Goal: Task Accomplishment & Management: Manage account settings

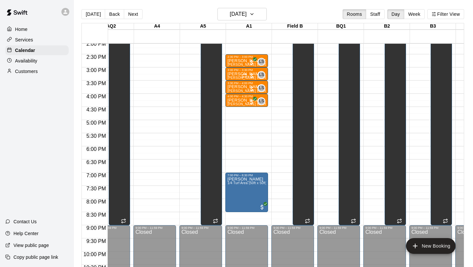
scroll to position [0, 290]
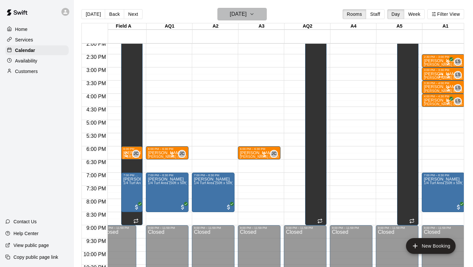
click at [233, 16] on h6 "[DATE]" at bounding box center [238, 14] width 17 height 9
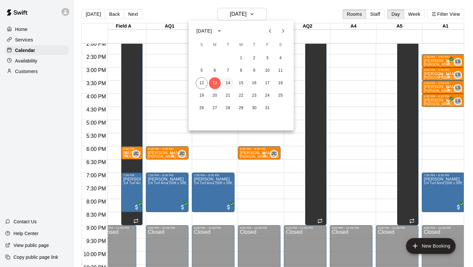
click at [226, 82] on button "14" at bounding box center [228, 83] width 12 height 12
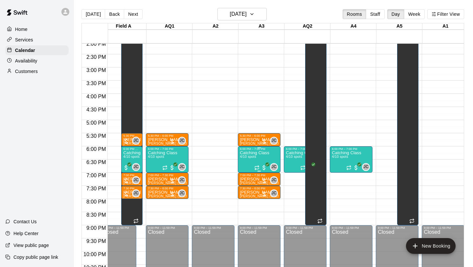
click at [245, 172] on img "edit" at bounding box center [247, 173] width 8 height 8
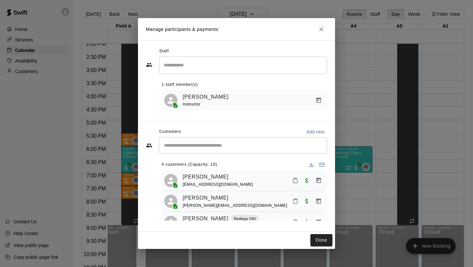
click at [220, 179] on div "[PERSON_NAME]" at bounding box center [218, 177] width 71 height 9
click at [209, 176] on link "[PERSON_NAME]" at bounding box center [206, 177] width 46 height 9
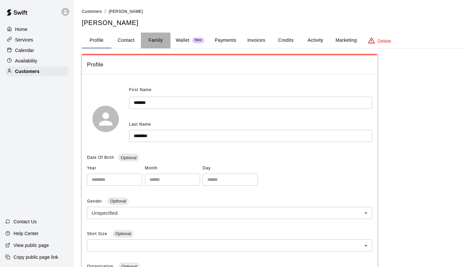
click at [157, 40] on button "Family" at bounding box center [156, 41] width 30 height 16
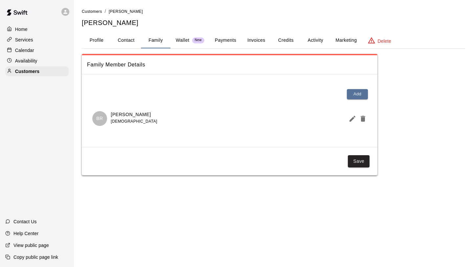
click at [134, 43] on button "Contact" at bounding box center [126, 41] width 30 height 16
select select "**"
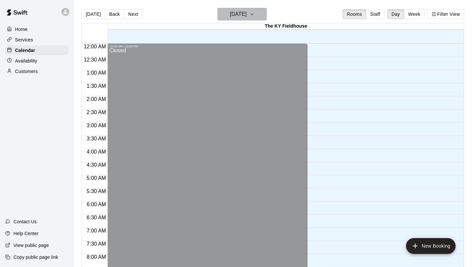
click at [245, 9] on button "[DATE]" at bounding box center [242, 14] width 49 height 12
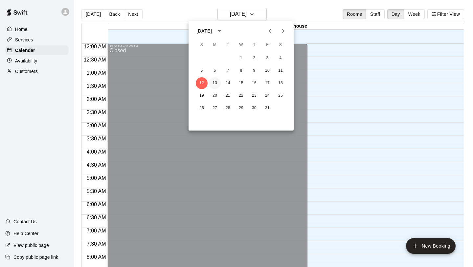
click at [217, 83] on button "13" at bounding box center [215, 83] width 12 height 12
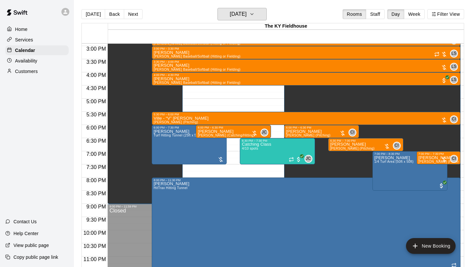
scroll to position [401, 0]
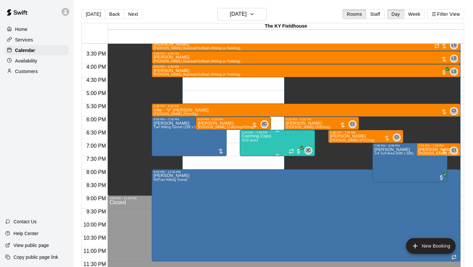
click at [269, 140] on div "Catching Class 4/10 spots" at bounding box center [256, 267] width 29 height 267
click at [248, 157] on img "edit" at bounding box center [249, 157] width 8 height 8
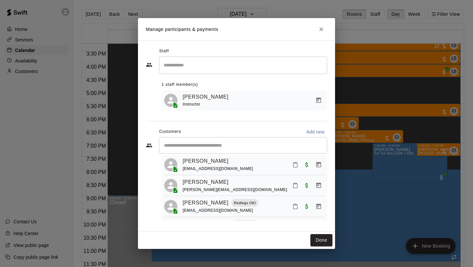
scroll to position [17, 0]
click at [323, 29] on icon "Close" at bounding box center [321, 29] width 7 height 7
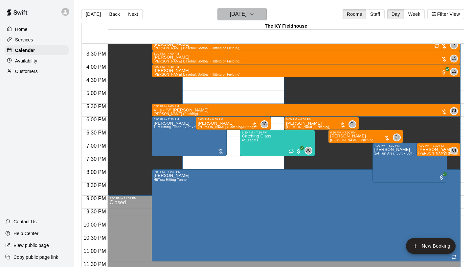
click at [247, 10] on h6 "[DATE]" at bounding box center [238, 14] width 17 height 9
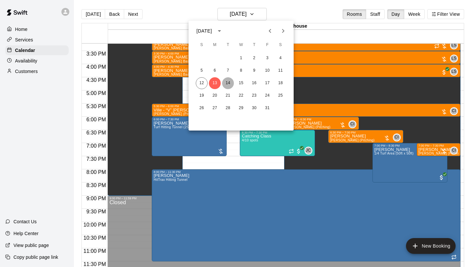
click at [227, 82] on button "14" at bounding box center [228, 83] width 12 height 12
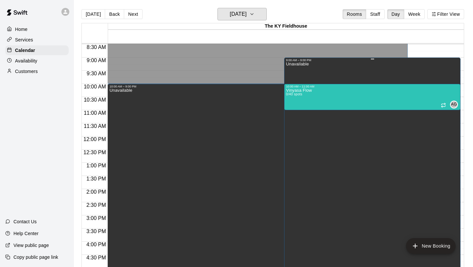
scroll to position [220, 0]
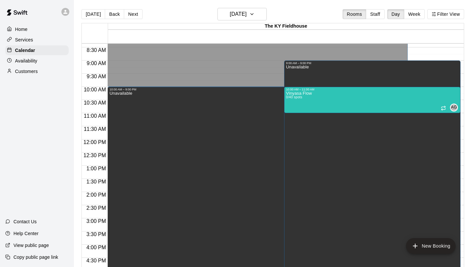
click at [298, 13] on div "[DATE] Back [DATE][DATE] Rooms Staff Day Week Filter View" at bounding box center [273, 15] width 383 height 15
click at [449, 12] on button "Filter View" at bounding box center [446, 14] width 37 height 10
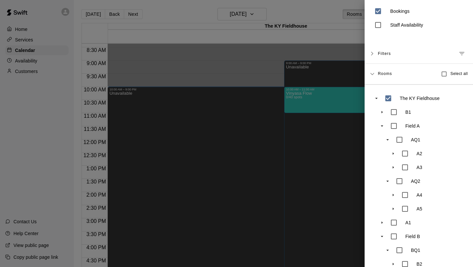
scroll to position [23, 0]
click at [307, 19] on div at bounding box center [236, 133] width 473 height 267
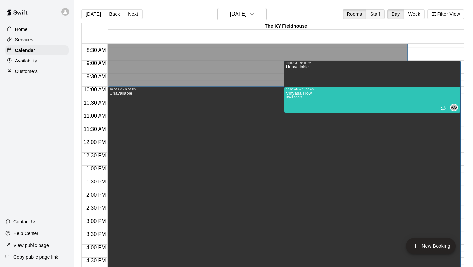
click at [375, 13] on button "Staff" at bounding box center [375, 14] width 19 height 10
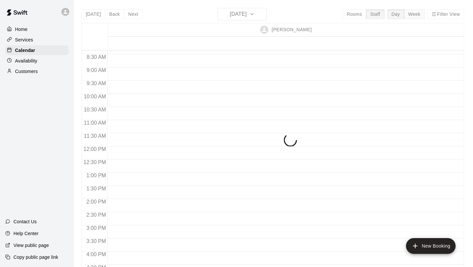
click at [415, 17] on button "Week" at bounding box center [414, 14] width 21 height 10
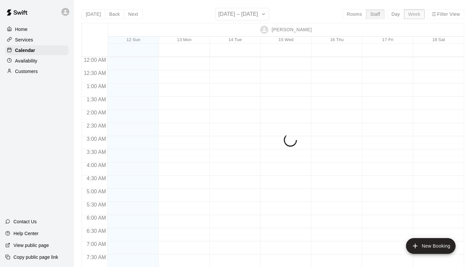
scroll to position [389, 0]
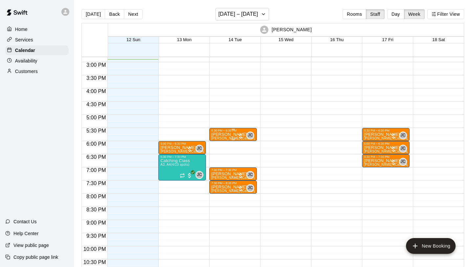
click at [240, 132] on div "JC 0" at bounding box center [245, 135] width 17 height 8
click at [229, 16] on div at bounding box center [236, 133] width 473 height 267
click at [238, 18] on h6 "[DATE] – [DATE]" at bounding box center [239, 14] width 40 height 9
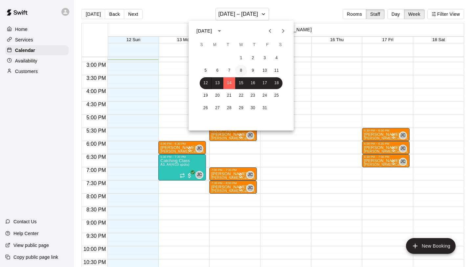
click at [243, 73] on button "8" at bounding box center [241, 71] width 12 height 12
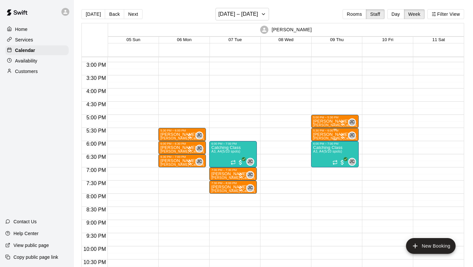
click at [335, 134] on p "[PERSON_NAME]" at bounding box center [335, 134] width 44 height 0
click at [320, 171] on icon "delete" at bounding box center [320, 173] width 5 height 6
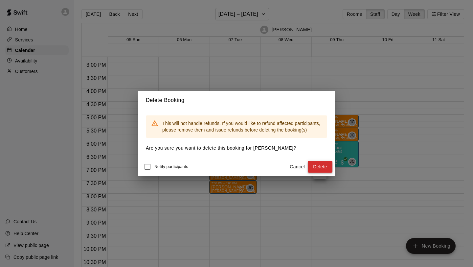
click at [321, 165] on button "Delete" at bounding box center [320, 167] width 25 height 12
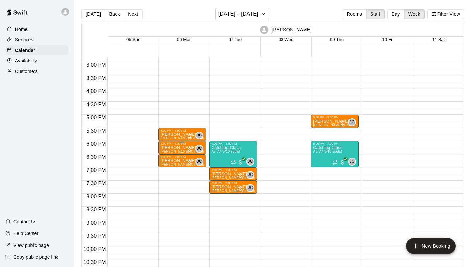
click at [186, 148] on p "[PERSON_NAME]" at bounding box center [182, 148] width 44 height 0
click at [165, 168] on img "edit" at bounding box center [168, 170] width 8 height 8
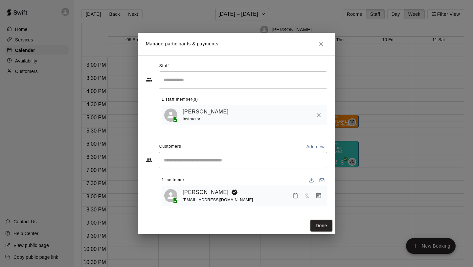
click at [252, 197] on div "[PERSON_NAME] [EMAIL_ADDRESS][DOMAIN_NAME]" at bounding box center [254, 195] width 142 height 15
click at [210, 194] on link "[PERSON_NAME]" at bounding box center [206, 192] width 46 height 9
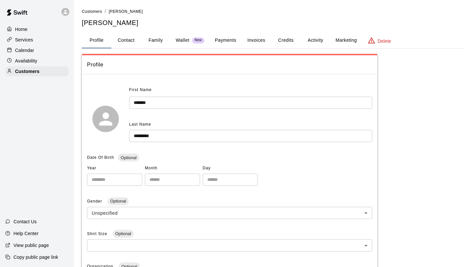
click at [122, 43] on button "Contact" at bounding box center [126, 41] width 30 height 16
select select "**"
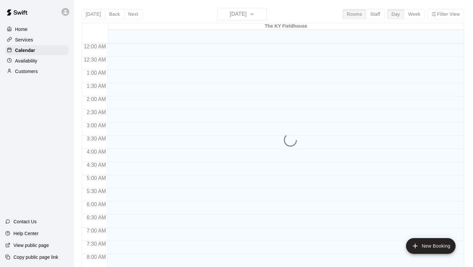
scroll to position [381, 0]
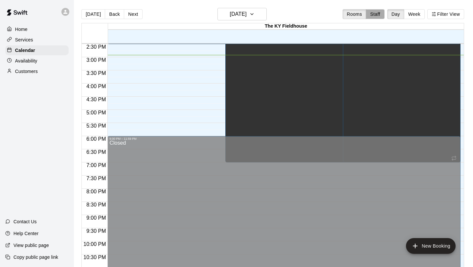
click at [373, 15] on button "Staff" at bounding box center [375, 14] width 19 height 10
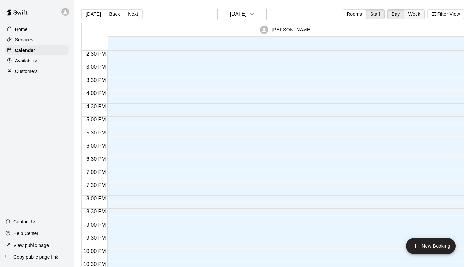
click at [422, 17] on button "Week" at bounding box center [414, 14] width 21 height 10
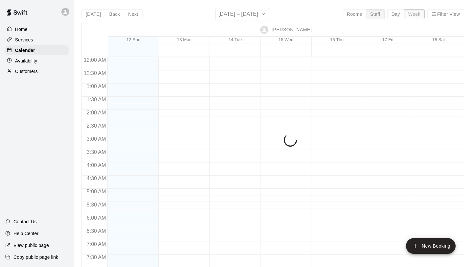
scroll to position [392, 0]
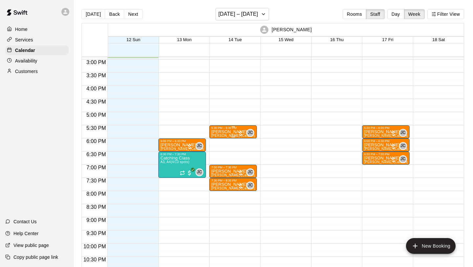
click at [243, 130] on div at bounding box center [240, 133] width 7 height 7
click at [244, 152] on img "edit" at bounding box center [245, 153] width 8 height 8
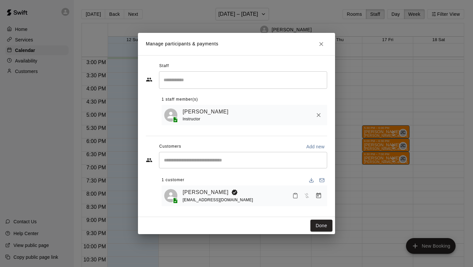
click at [323, 46] on icon "Close" at bounding box center [321, 44] width 7 height 7
